Goal: Task Accomplishment & Management: Use online tool/utility

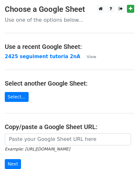
click at [63, 19] on p "Use one of the options below..." at bounding box center [70, 20] width 130 height 7
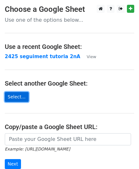
click at [17, 94] on link "Select..." at bounding box center [17, 97] width 24 height 10
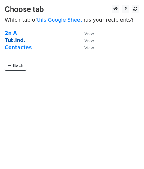
click at [17, 41] on strong "Tut.Ind." at bounding box center [15, 40] width 21 height 6
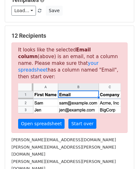
scroll to position [128, 0]
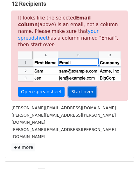
click at [71, 87] on link "Start over" at bounding box center [83, 92] width 28 height 10
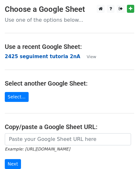
click at [23, 56] on strong "2425 seguiment tutoria 2nA" at bounding box center [43, 57] width 76 height 6
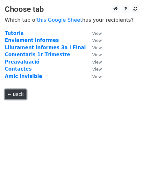
click at [18, 95] on link "← Back" at bounding box center [16, 94] width 22 height 10
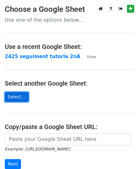
click at [16, 99] on link "Select..." at bounding box center [17, 97] width 24 height 10
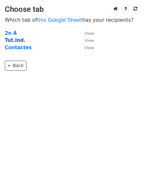
click at [17, 42] on strong "Tut.Ind." at bounding box center [15, 40] width 21 height 6
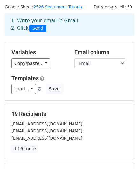
scroll to position [32, 0]
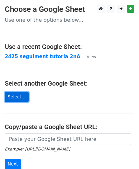
click at [15, 100] on link "Select..." at bounding box center [17, 97] width 24 height 10
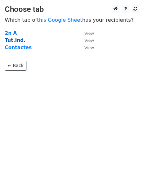
click at [7, 41] on strong "Tut.Ind." at bounding box center [15, 40] width 21 height 6
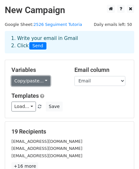
click at [36, 84] on link "Copy/paste..." at bounding box center [30, 81] width 39 height 10
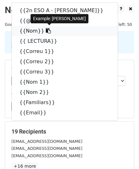
click at [29, 33] on link "{{Nom}}" at bounding box center [65, 31] width 106 height 10
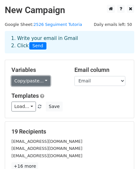
click at [28, 81] on link "Copy/paste..." at bounding box center [30, 81] width 39 height 10
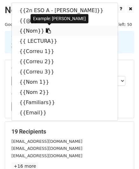
click at [46, 32] on icon at bounding box center [48, 30] width 5 height 5
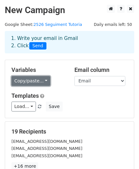
click at [40, 80] on link "Copy/paste..." at bounding box center [30, 81] width 39 height 10
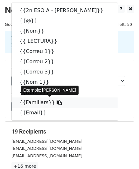
click at [30, 103] on link "{{Familiars}}" at bounding box center [65, 102] width 106 height 10
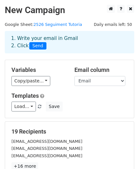
click at [70, 107] on div "Load... Informes final de curs Enviament informes 3a i final Lliurament informe…" at bounding box center [70, 106] width 126 height 10
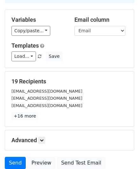
scroll to position [64, 0]
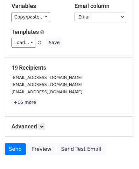
click at [43, 129] on div "Advanced Tracking Track Opens UTM Codes Track Clicks Filters Only include sprea…" at bounding box center [69, 126] width 129 height 20
click at [43, 127] on icon at bounding box center [42, 126] width 4 height 4
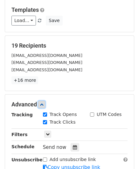
scroll to position [96, 0]
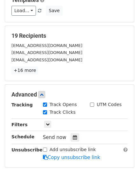
click at [45, 112] on input "Track Clicks" at bounding box center [45, 112] width 4 height 4
checkbox input "false"
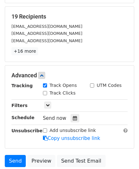
scroll to position [128, 0]
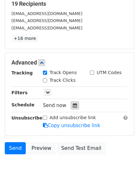
click at [74, 105] on icon at bounding box center [75, 105] width 4 height 4
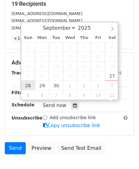
scroll to position [0, 0]
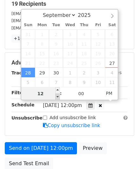
type input "2025-09-28 11:00"
type input "11"
click at [59, 95] on span at bounding box center [57, 96] width 4 height 6
type input "2025-09-28 10:00"
type input "10"
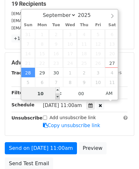
click at [59, 95] on span at bounding box center [57, 96] width 4 height 6
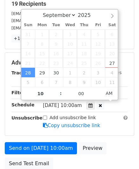
click at [122, 105] on div "Sun, Sep 28, 10:00am 2025-09-28 10:00" at bounding box center [85, 105] width 94 height 9
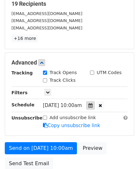
click at [93, 104] on icon at bounding box center [91, 105] width 4 height 4
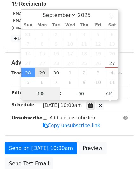
type input "2025-09-29 10:00"
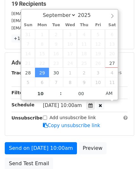
click at [122, 104] on div "Mon, Sep 29, 10:00am 2025-09-29 10:00" at bounding box center [85, 105] width 94 height 9
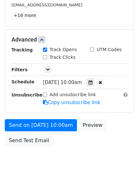
scroll to position [159, 0]
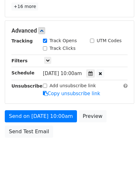
click at [44, 85] on input "Add unsubscribe link" at bounding box center [45, 86] width 4 height 4
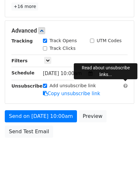
click at [126, 85] on span at bounding box center [126, 85] width 4 height 5
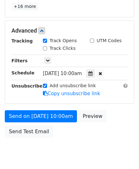
click at [44, 84] on input "Add unsubscribe link" at bounding box center [45, 86] width 4 height 4
checkbox input "false"
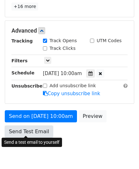
click at [23, 129] on link "Send Test Email" at bounding box center [29, 131] width 48 height 12
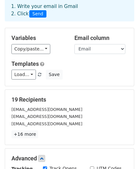
scroll to position [0, 0]
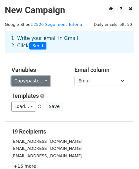
click at [32, 76] on link "Copy/paste..." at bounding box center [30, 81] width 39 height 10
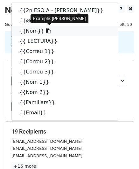
click at [26, 31] on link "{{Nom}}" at bounding box center [65, 31] width 106 height 10
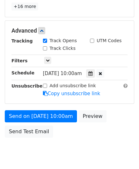
scroll to position [180, 0]
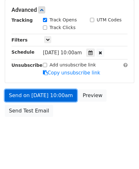
click at [44, 96] on link "Send on Sep 29 at 10:00am" at bounding box center [41, 95] width 72 height 12
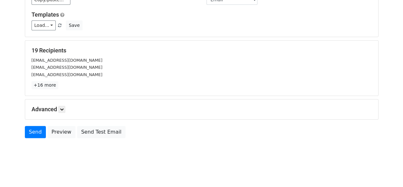
scroll to position [85, 0]
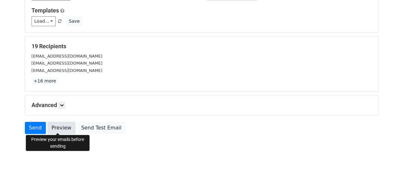
click at [50, 123] on link "Preview" at bounding box center [62, 128] width 28 height 12
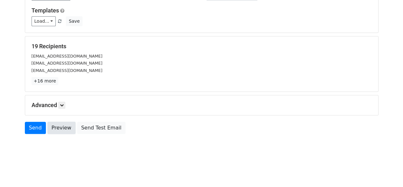
click at [58, 129] on link "Preview" at bounding box center [62, 128] width 28 height 12
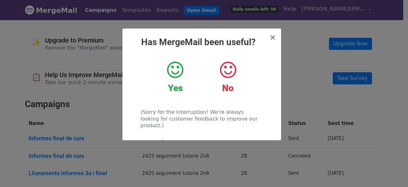
click at [178, 72] on icon at bounding box center [175, 69] width 16 height 19
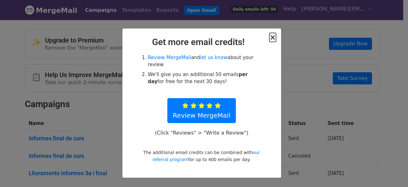
click at [273, 39] on span "×" at bounding box center [273, 37] width 6 height 9
